Goal: Task Accomplishment & Management: Manage account settings

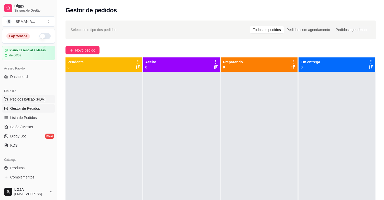
click at [18, 100] on span "Pedidos balcão (PDV)" at bounding box center [27, 98] width 35 height 5
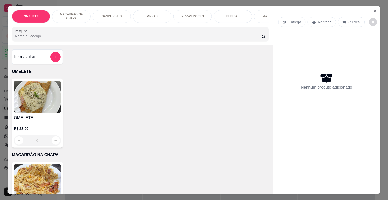
click at [229, 15] on p "BEBIDAS" at bounding box center [232, 16] width 13 height 4
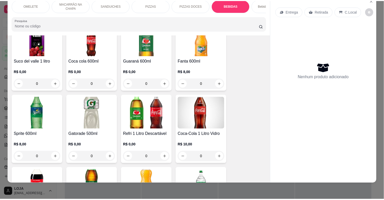
scroll to position [834, 0]
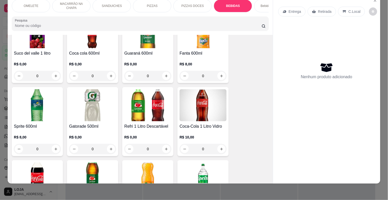
click at [211, 104] on img at bounding box center [203, 105] width 47 height 32
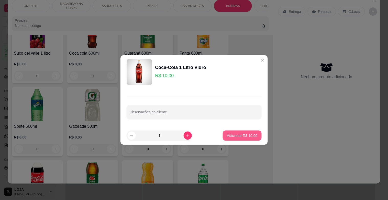
click at [239, 136] on p "Adicionar R$ 10,00" at bounding box center [242, 135] width 30 height 5
type input "1"
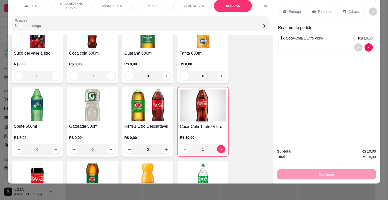
click at [349, 9] on p "C.Local" at bounding box center [355, 11] width 12 height 5
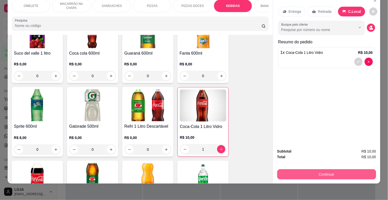
click at [333, 170] on button "Continuar" at bounding box center [326, 174] width 99 height 10
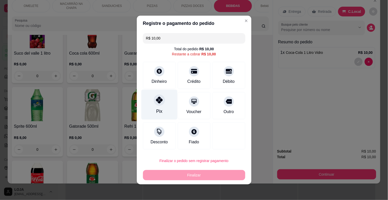
click at [157, 104] on div at bounding box center [159, 99] width 11 height 11
type input "R$ 0,00"
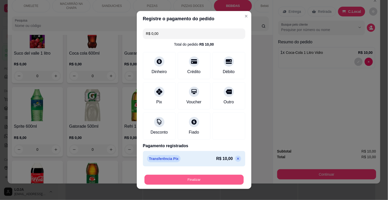
click at [219, 181] on button "Finalizar" at bounding box center [194, 180] width 99 height 10
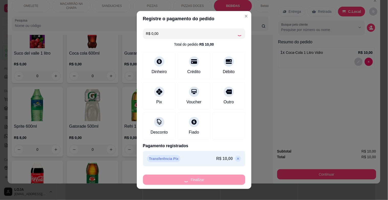
type input "0"
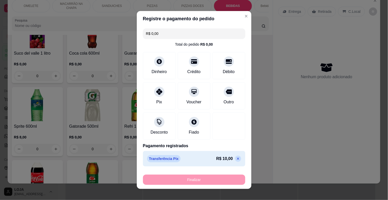
type input "-R$ 10,00"
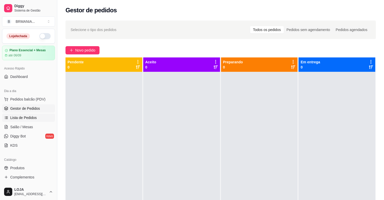
click at [30, 118] on span "Lista de Pedidos" at bounding box center [23, 117] width 27 height 5
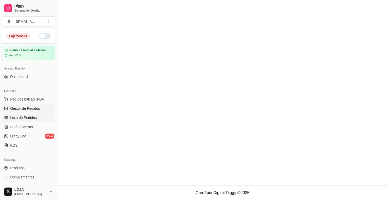
click at [32, 110] on span "Gestor de Pedidos" at bounding box center [25, 108] width 30 height 5
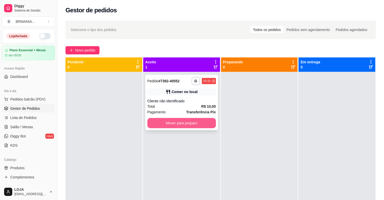
click at [190, 119] on button "Mover para preparo" at bounding box center [181, 123] width 69 height 10
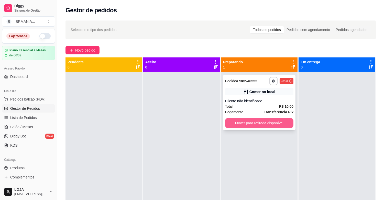
click at [248, 118] on button "Mover para retirada disponível" at bounding box center [259, 123] width 69 height 10
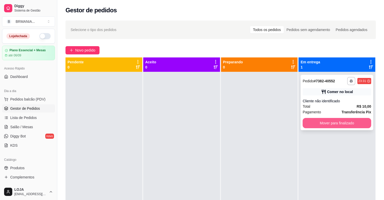
click at [319, 119] on button "Mover para finalizado" at bounding box center [337, 123] width 69 height 10
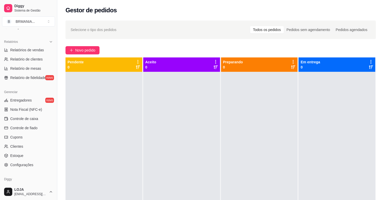
scroll to position [146, 0]
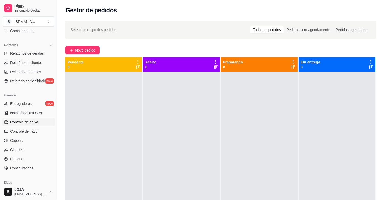
click at [32, 122] on span "Controle de caixa" at bounding box center [24, 121] width 28 height 5
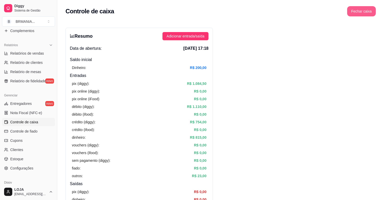
click at [369, 11] on button "Fechar caixa" at bounding box center [361, 11] width 29 height 10
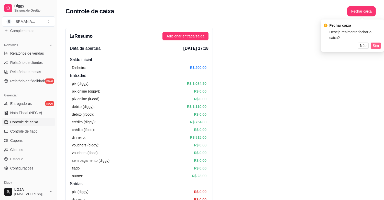
click at [377, 43] on span "Sim" at bounding box center [376, 46] width 6 height 6
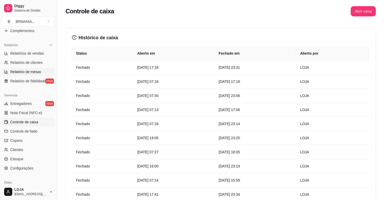
drag, startPoint x: 55, startPoint y: 111, endPoint x: 49, endPoint y: 73, distance: 38.4
click at [49, 73] on div "Diggy Sistema de Gestão B BRMANIA ... Loja fechada Plano Essencial + Mesas até …" at bounding box center [28, 100] width 57 height 200
drag, startPoint x: 55, startPoint y: 103, endPoint x: 53, endPoint y: 66, distance: 37.4
click at [53, 66] on div "Diggy Sistema de Gestão B BRMANIA ... Loja fechada Plano Essencial + Mesas até …" at bounding box center [28, 100] width 57 height 200
drag, startPoint x: 56, startPoint y: 74, endPoint x: 56, endPoint y: 60, distance: 14.6
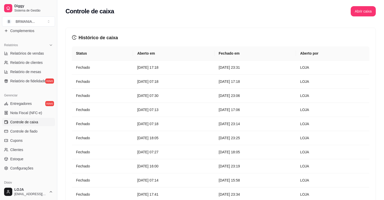
click at [56, 69] on button "Toggle Sidebar" at bounding box center [57, 100] width 4 height 200
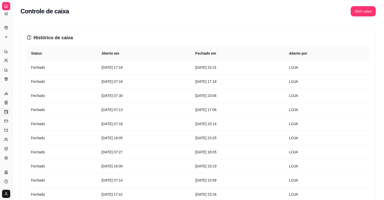
scroll to position [65, 0]
click at [10, 68] on button "Toggle Sidebar" at bounding box center [12, 100] width 4 height 200
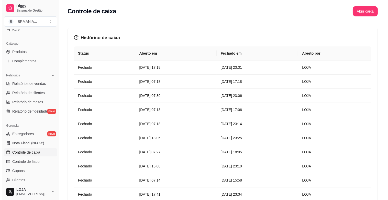
scroll to position [0, 0]
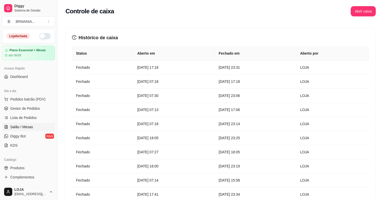
click at [29, 126] on span "Salão / Mesas" at bounding box center [21, 126] width 23 height 5
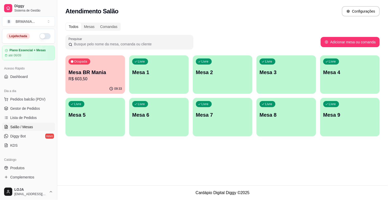
click at [106, 79] on p "R$ 603,50" at bounding box center [95, 79] width 53 height 6
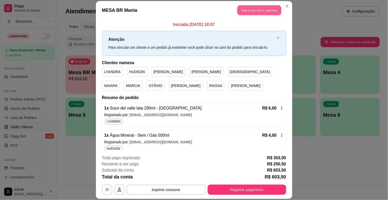
click at [255, 6] on button "Adicionar itens na mesa" at bounding box center [259, 10] width 44 height 10
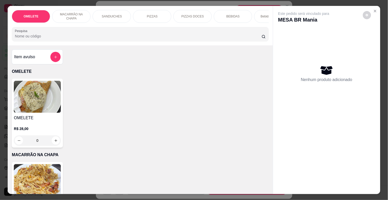
click at [220, 10] on div "BEBIDAS" at bounding box center [233, 16] width 38 height 13
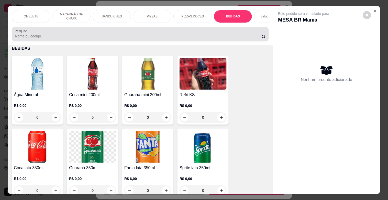
scroll to position [12, 0]
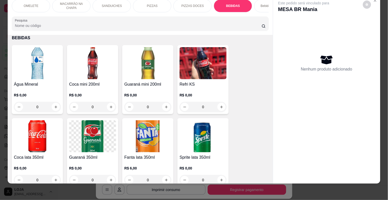
click at [46, 63] on img at bounding box center [37, 63] width 47 height 32
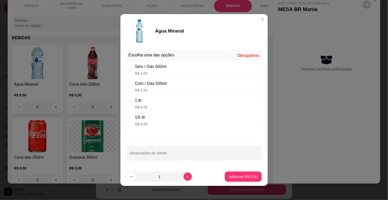
drag, startPoint x: 146, startPoint y: 67, endPoint x: 155, endPoint y: 78, distance: 14.1
click at [148, 67] on div "Sem / Gás 500ml" at bounding box center [151, 66] width 32 height 6
radio input "true"
click at [186, 175] on icon "increase-product-quantity" at bounding box center [188, 177] width 4 height 4
type input "2"
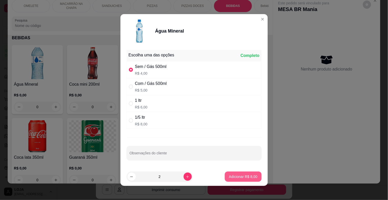
click at [236, 173] on button "Adicionar R$ 8,00" at bounding box center [243, 176] width 37 height 10
type input "2"
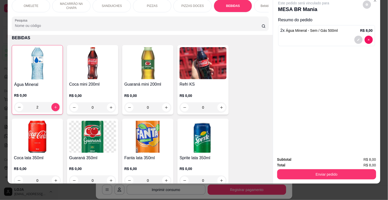
click at [91, 72] on img at bounding box center [92, 63] width 47 height 32
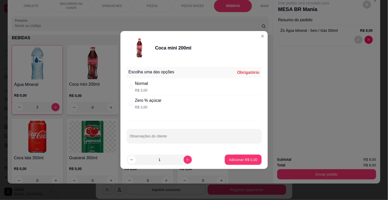
click at [154, 104] on div "Zero % açúcar R$ 3,00" at bounding box center [148, 103] width 27 height 12
radio input "true"
click at [232, 160] on p "Adicionar R$ 3,00" at bounding box center [243, 159] width 28 height 5
type input "1"
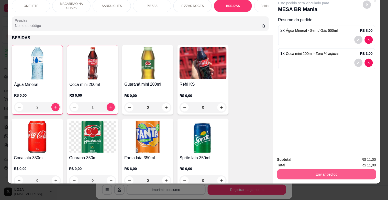
click at [339, 169] on button "Enviar pedido" at bounding box center [326, 174] width 99 height 10
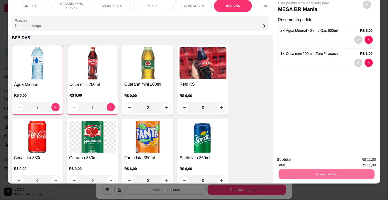
click at [320, 156] on button "Não registrar e enviar pedido" at bounding box center [309, 157] width 53 height 10
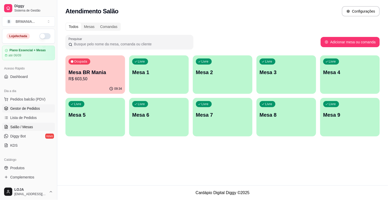
click at [23, 108] on span "Gestor de Pedidos" at bounding box center [25, 108] width 30 height 5
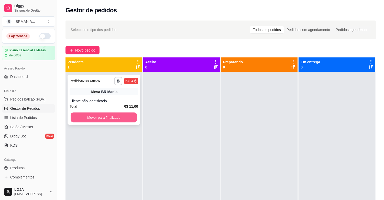
click at [90, 118] on button "Mover para finalizado" at bounding box center [104, 117] width 67 height 10
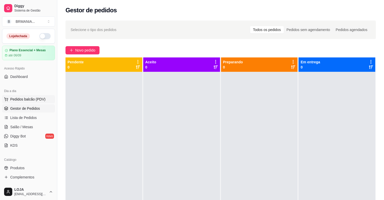
click at [36, 101] on span "Pedidos balcão (PDV)" at bounding box center [27, 98] width 35 height 5
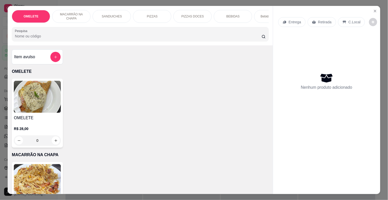
scroll to position [0, 225]
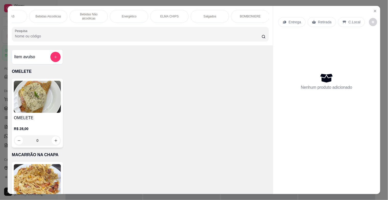
click at [251, 16] on p "BOMBONIERE" at bounding box center [250, 16] width 21 height 4
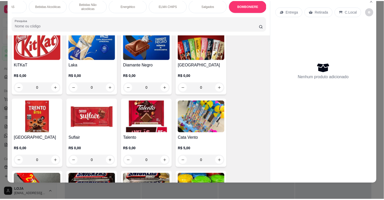
scroll to position [2163, 0]
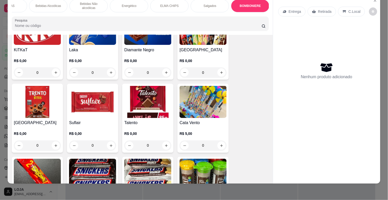
click at [87, 92] on img at bounding box center [92, 102] width 47 height 32
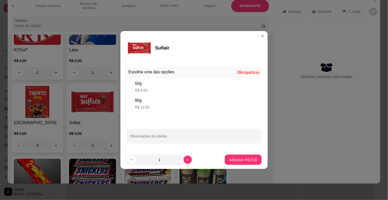
click at [146, 105] on p "R$ 12,00" at bounding box center [142, 106] width 15 height 5
radio input "true"
click at [186, 160] on icon "increase-product-quantity" at bounding box center [188, 160] width 4 height 4
type input "2"
click at [233, 158] on p "Adicionar R$ 24,00" at bounding box center [242, 159] width 30 height 5
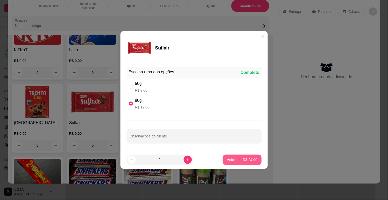
type input "2"
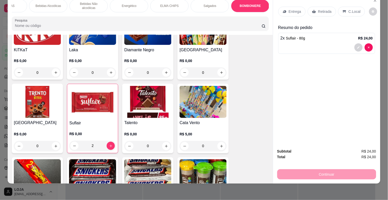
drag, startPoint x: 356, startPoint y: 9, endPoint x: 351, endPoint y: 39, distance: 29.7
click at [355, 11] on div "C.Local" at bounding box center [351, 12] width 27 height 10
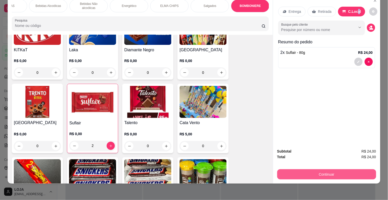
click at [325, 171] on button "Continuar" at bounding box center [326, 174] width 99 height 10
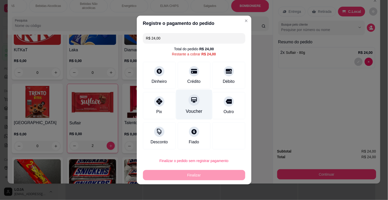
drag, startPoint x: 156, startPoint y: 101, endPoint x: 180, endPoint y: 104, distance: 24.6
click at [156, 101] on icon at bounding box center [159, 101] width 6 height 6
type input "R$ 0,00"
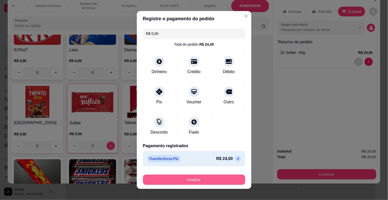
click at [211, 179] on button "Finalizar" at bounding box center [194, 179] width 102 height 10
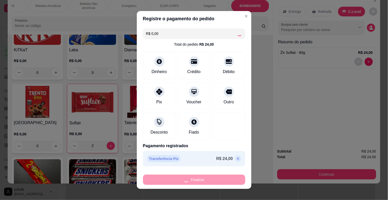
type input "0"
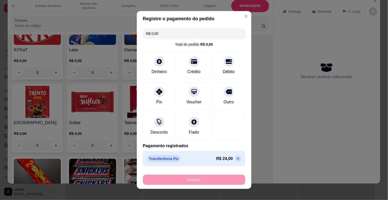
type input "-R$ 24,00"
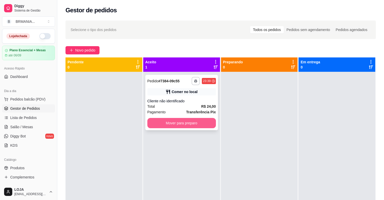
click at [190, 125] on button "Mover para preparo" at bounding box center [181, 123] width 69 height 10
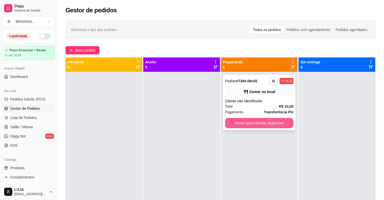
click at [241, 127] on button "Mover para retirada disponível" at bounding box center [259, 123] width 69 height 10
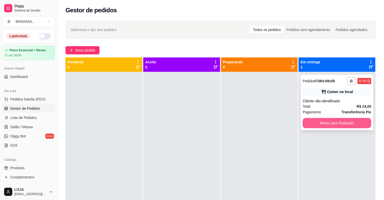
click at [303, 124] on button "Mover para finalizado" at bounding box center [337, 123] width 69 height 10
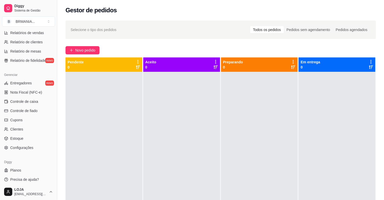
scroll to position [168, 0]
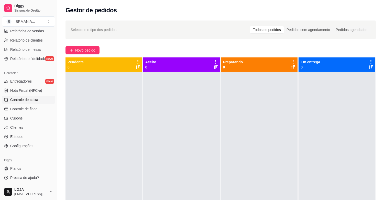
click at [40, 100] on link "Controle de caixa" at bounding box center [28, 99] width 53 height 8
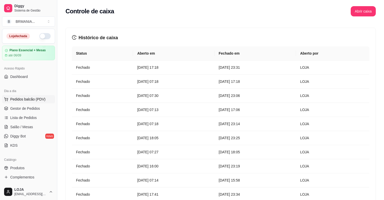
click at [26, 101] on span "Pedidos balcão (PDV)" at bounding box center [27, 98] width 35 height 5
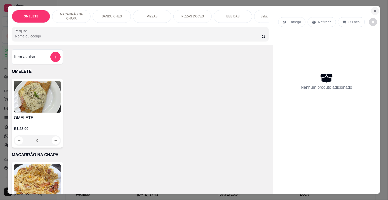
click at [371, 7] on button "Close" at bounding box center [375, 11] width 8 height 8
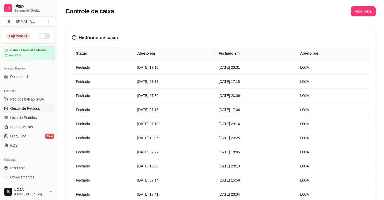
click at [32, 107] on span "Gestor de Pedidos" at bounding box center [25, 108] width 30 height 5
